Goal: Task Accomplishment & Management: Manage account settings

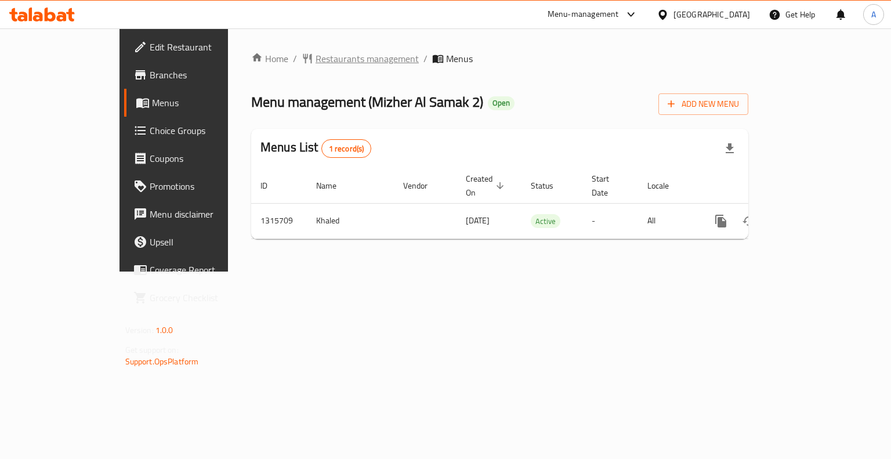
click at [316, 58] on span "Restaurants management" at bounding box center [367, 59] width 103 height 14
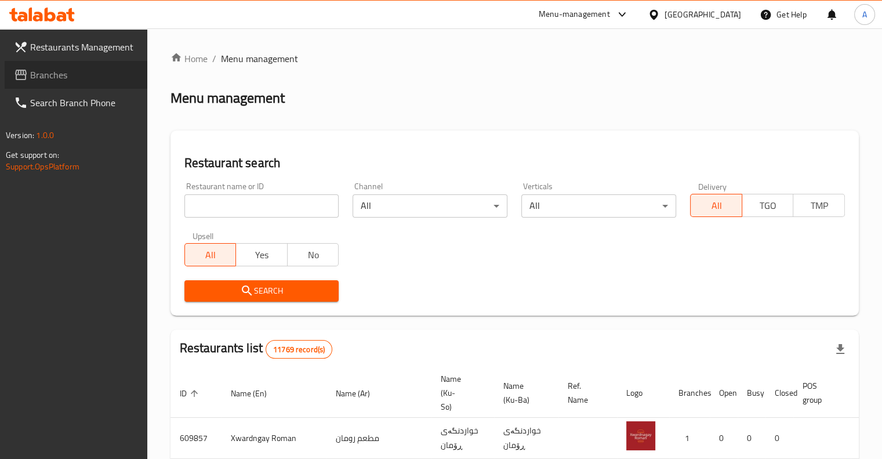
click at [47, 71] on span "Branches" at bounding box center [84, 75] width 108 height 14
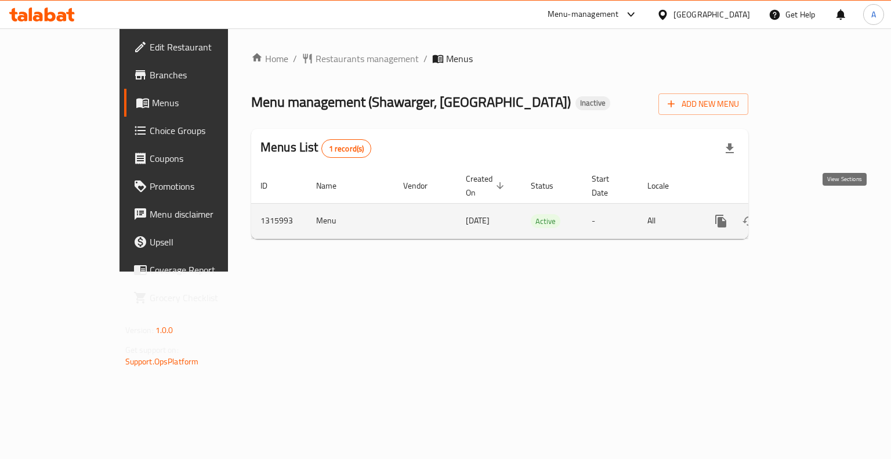
click at [819, 211] on link "enhanced table" at bounding box center [805, 221] width 28 height 28
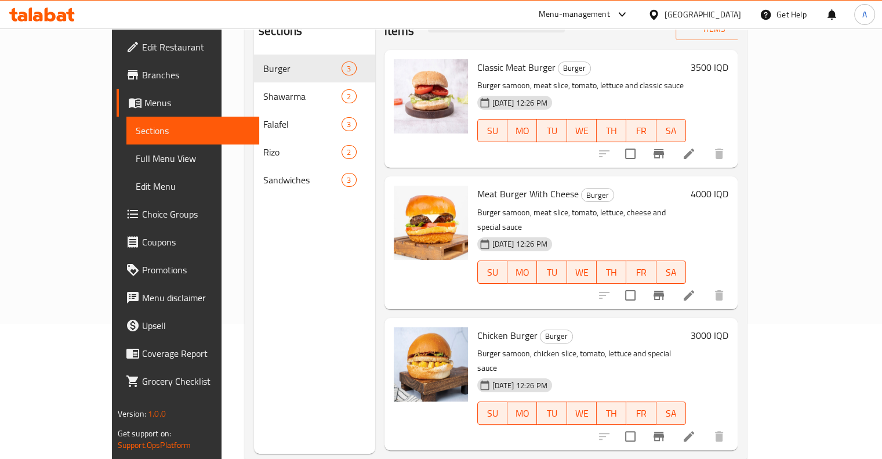
scroll to position [132, 0]
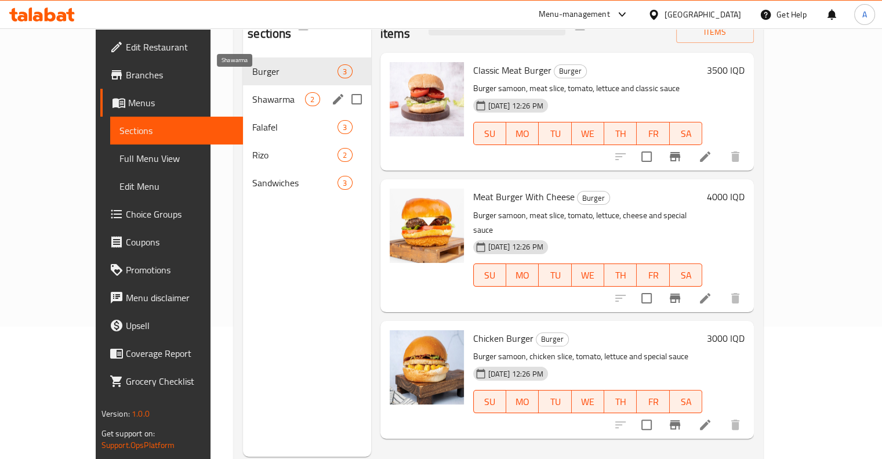
click at [267, 92] on span "Shawarma" at bounding box center [278, 99] width 53 height 14
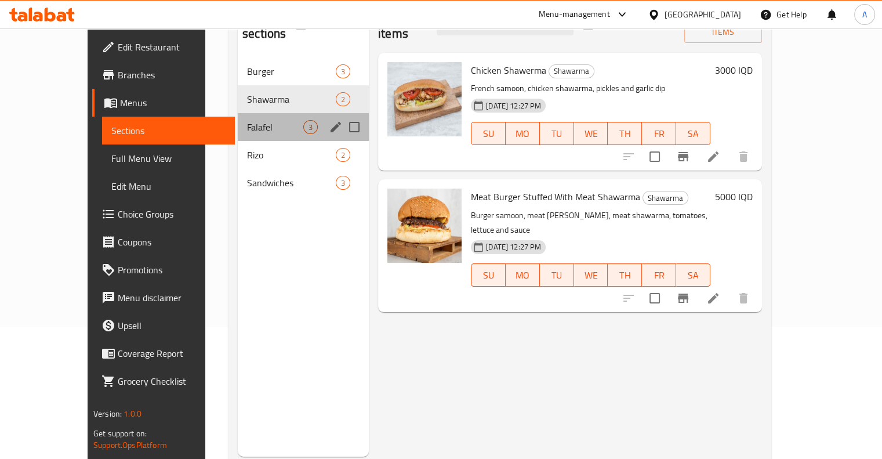
click at [255, 118] on div "Falafel 3" at bounding box center [303, 127] width 131 height 28
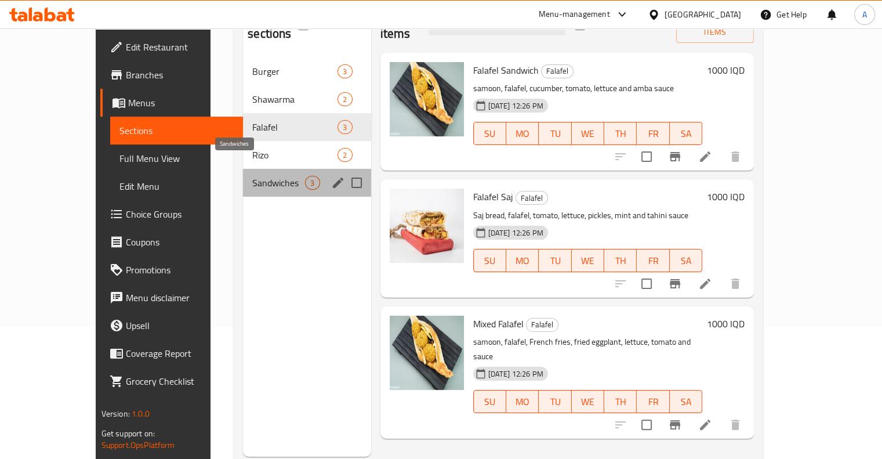
click at [252, 176] on span "Sandwiches" at bounding box center [278, 183] width 53 height 14
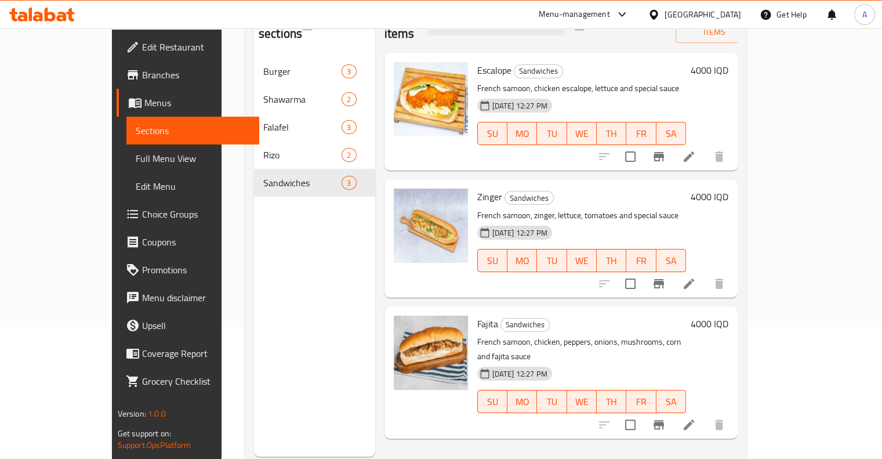
click at [254, 191] on div "Menu sections Burger 3 Shawarma 2 Falafel 3 [PERSON_NAME] 2 Sandwiches 3" at bounding box center [314, 227] width 121 height 459
